Goal: Task Accomplishment & Management: Manage account settings

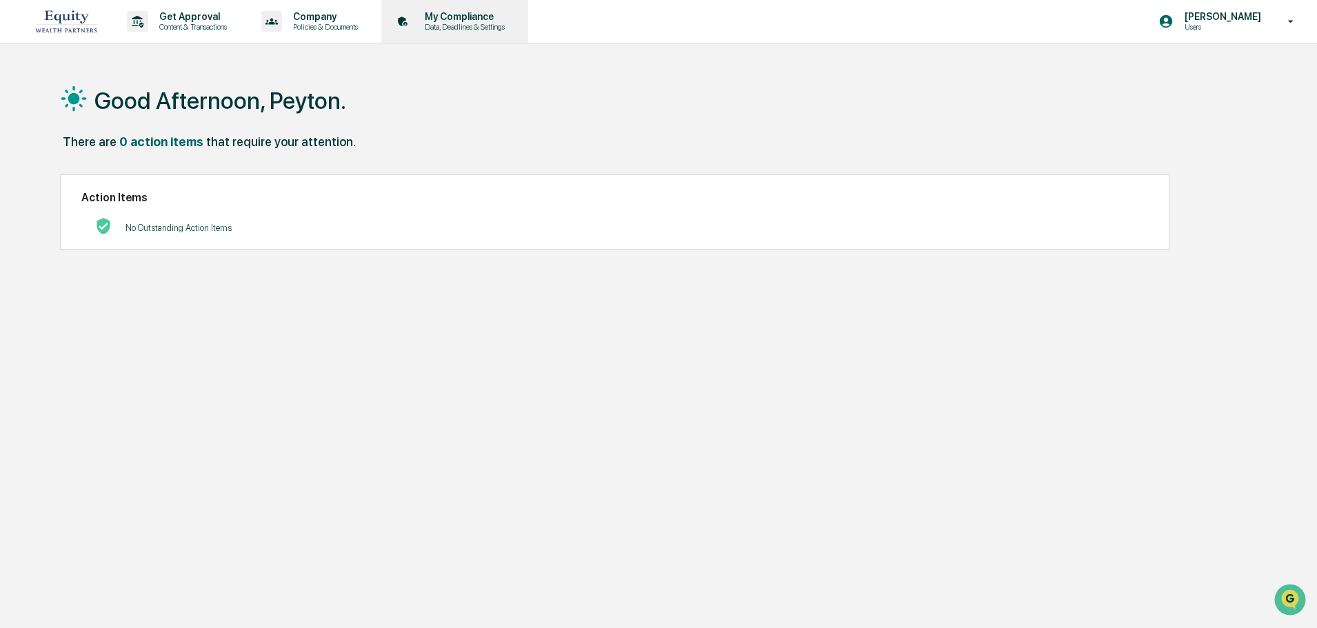
click at [443, 22] on p "Data, Deadlines & Settings" at bounding box center [463, 27] width 98 height 10
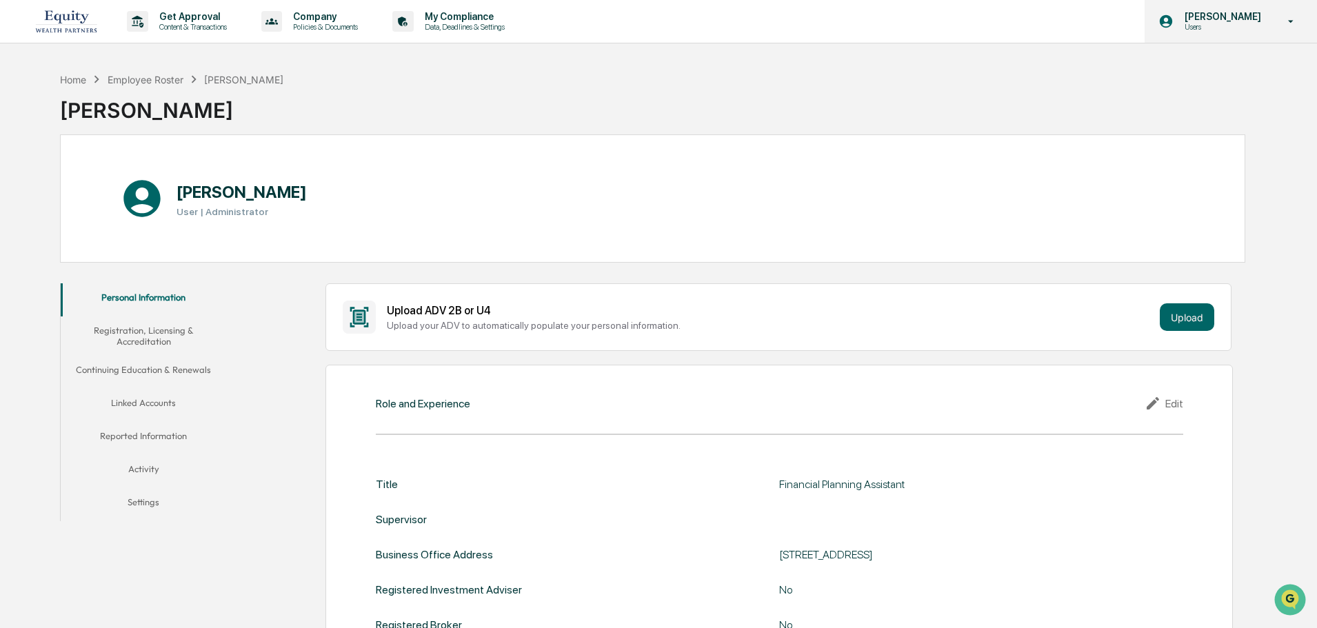
click at [1268, 9] on div "[PERSON_NAME] Users" at bounding box center [1230, 21] width 172 height 43
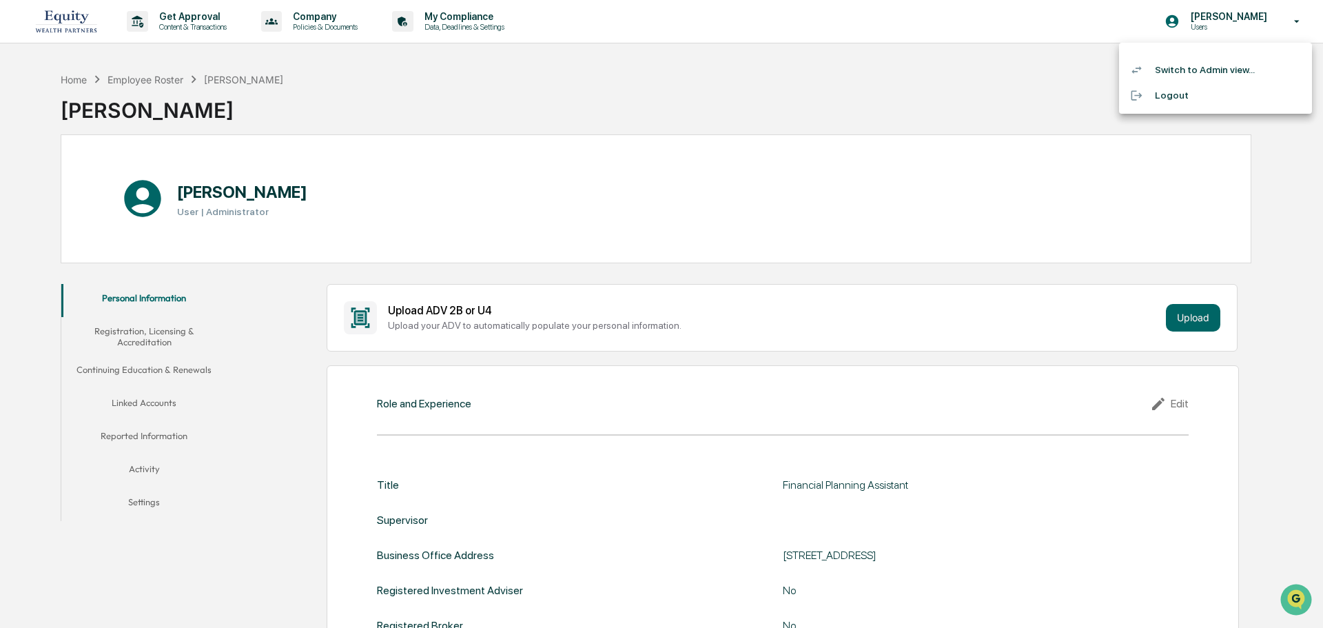
click at [1167, 74] on li "Switch to Admin view..." at bounding box center [1215, 70] width 193 height 26
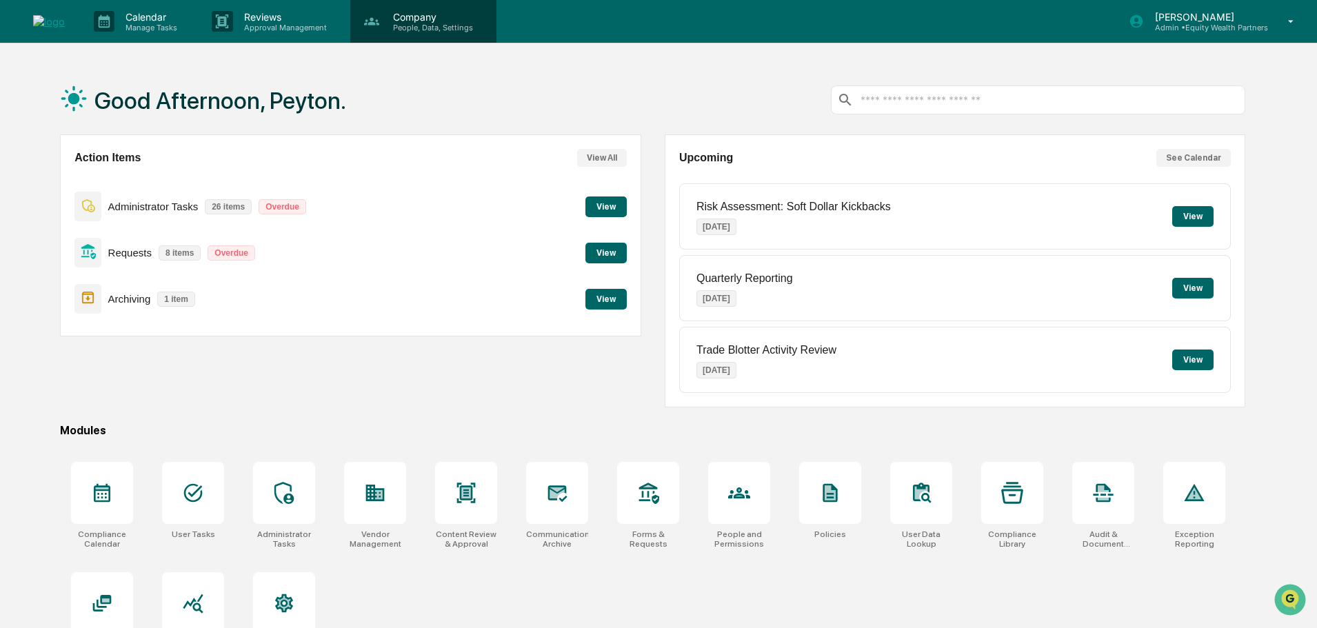
click at [416, 24] on p "People, Data, Settings" at bounding box center [431, 28] width 98 height 10
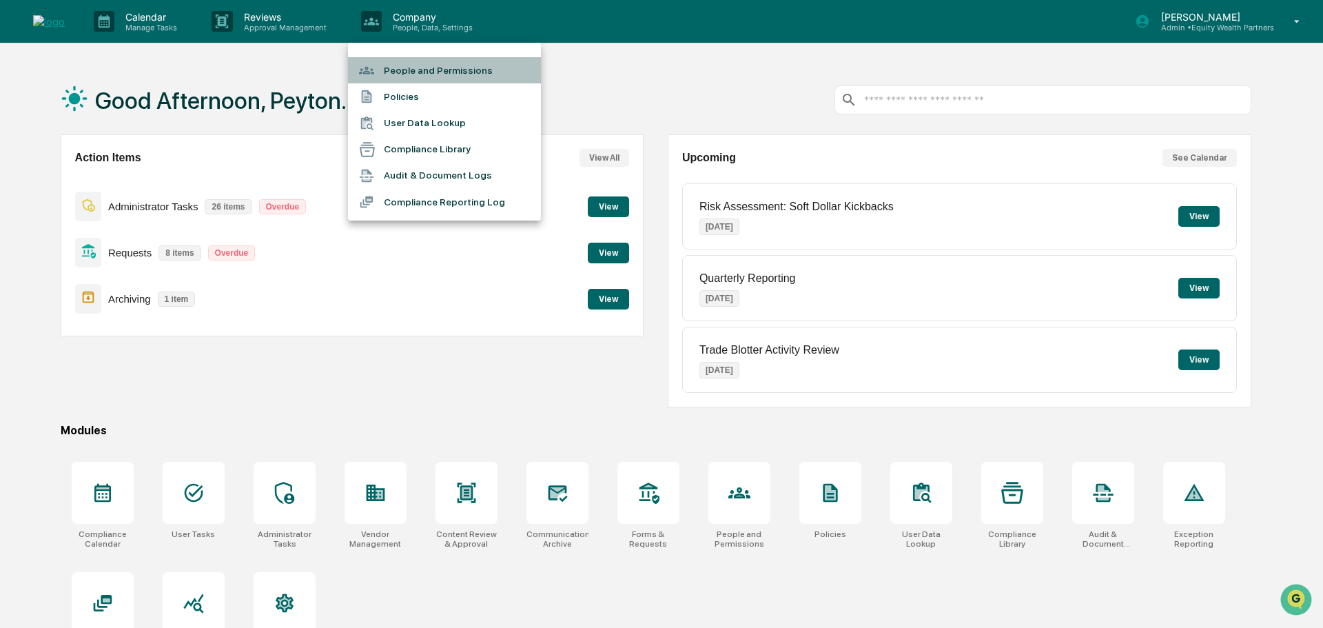
click at [416, 76] on li "People and Permissions" at bounding box center [444, 70] width 193 height 26
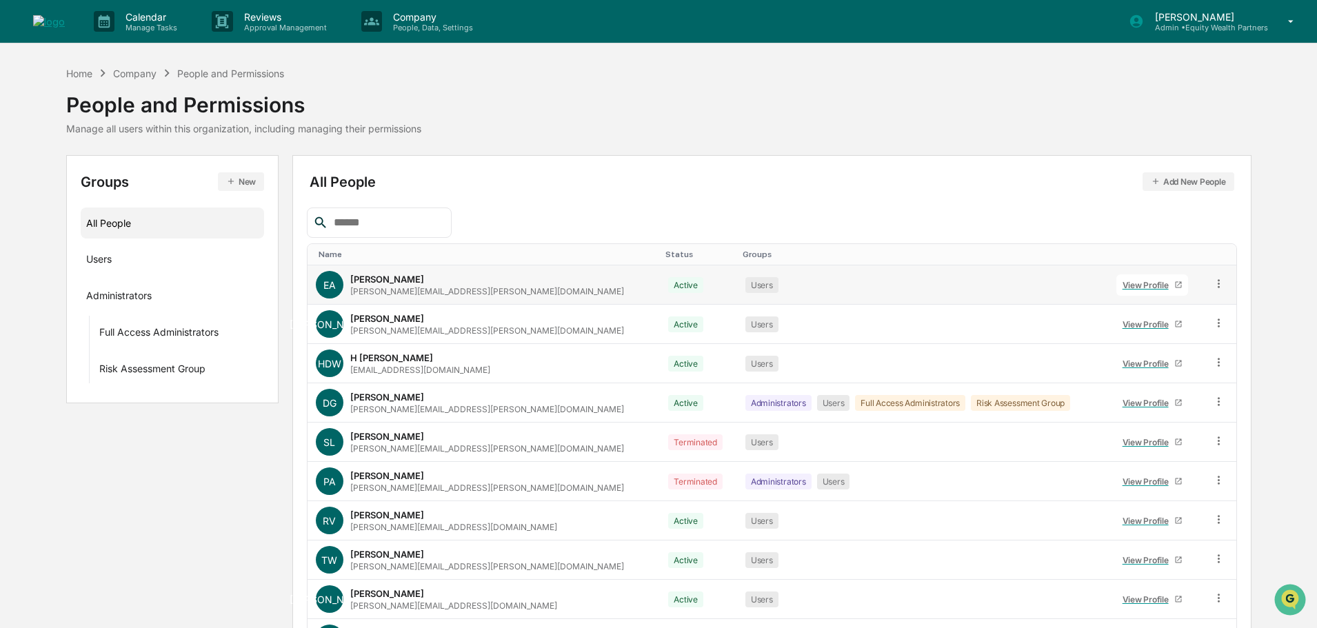
click at [1136, 290] on link "View Profile" at bounding box center [1152, 284] width 72 height 21
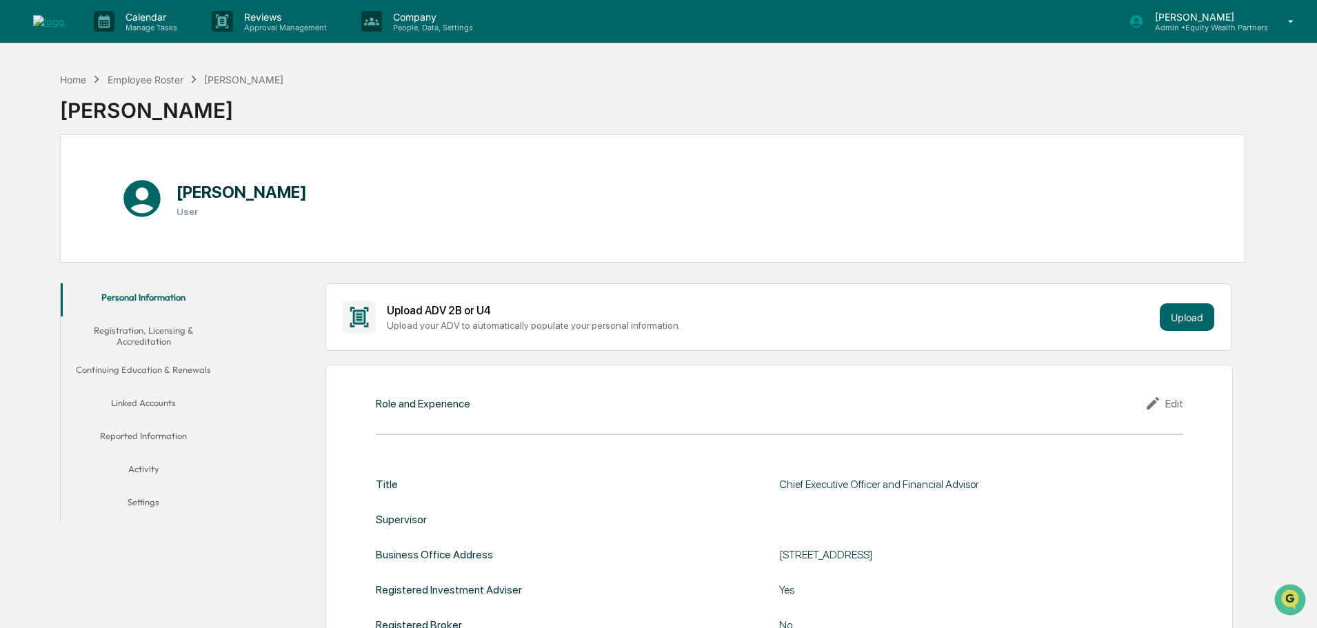
click at [152, 401] on button "Linked Accounts" at bounding box center [143, 405] width 165 height 33
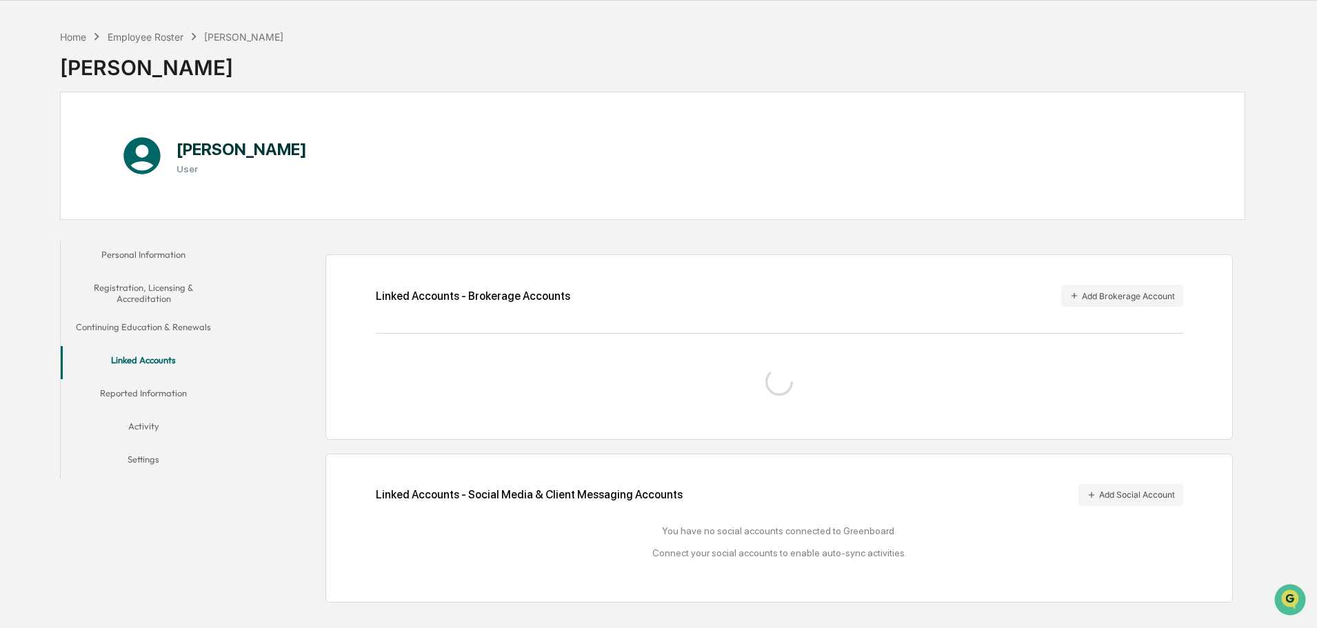
scroll to position [65, 0]
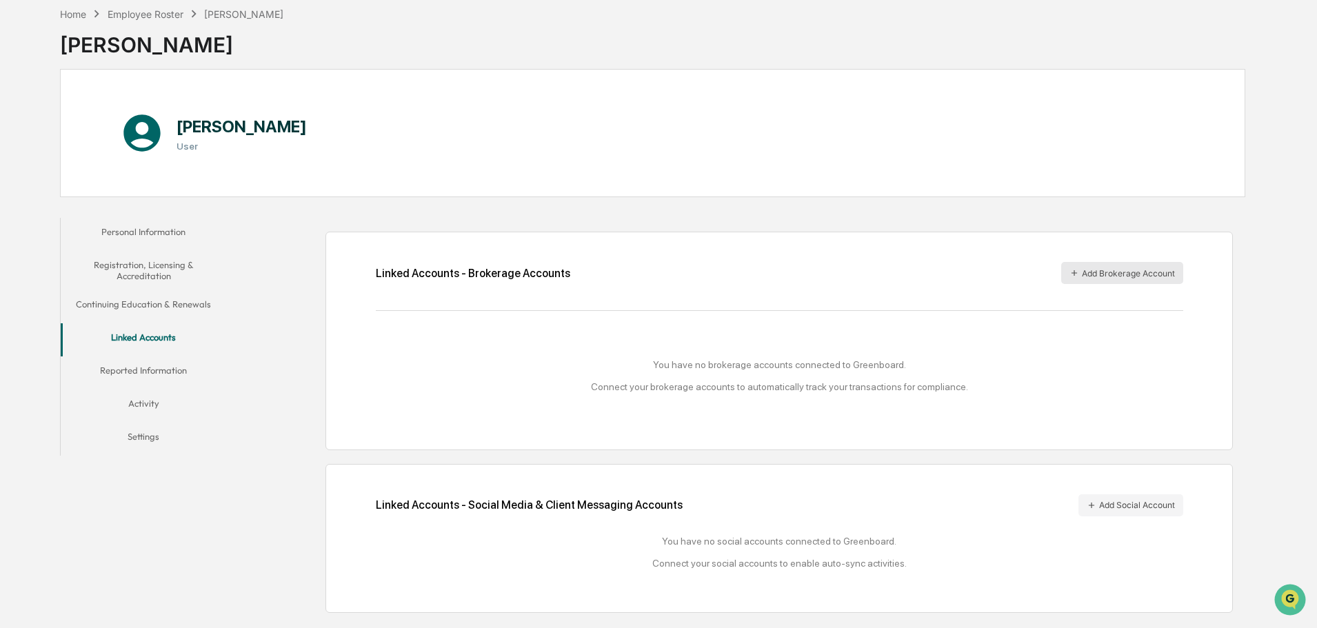
click at [1101, 270] on button "Add Brokerage Account" at bounding box center [1122, 273] width 122 height 22
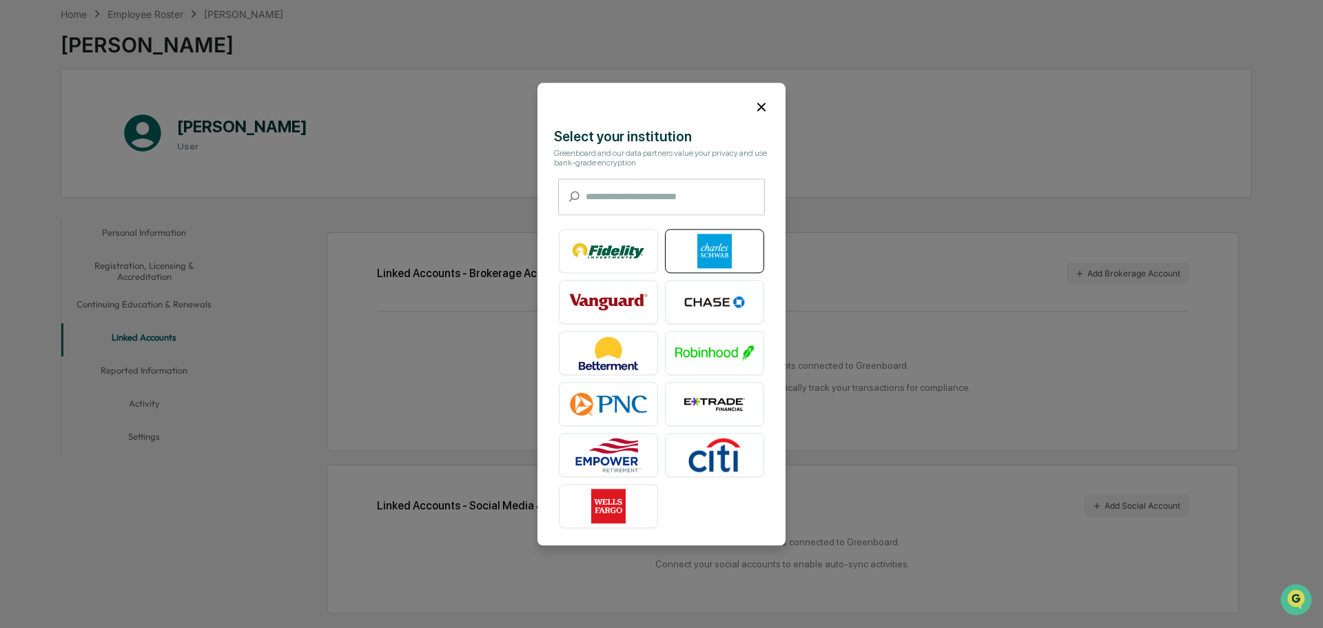
click at [715, 250] on img at bounding box center [715, 251] width 79 height 34
click at [761, 107] on icon at bounding box center [762, 107] width 8 height 8
